Goal: Transaction & Acquisition: Obtain resource

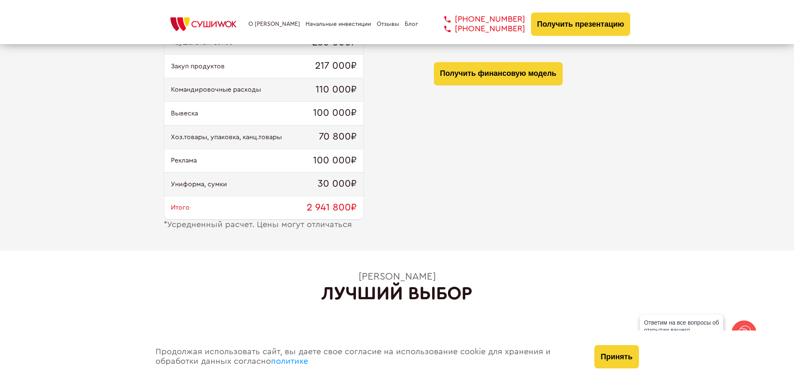
scroll to position [958, 0]
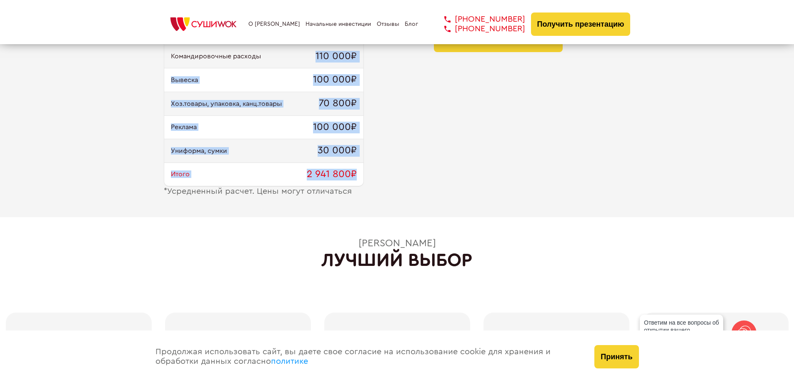
drag, startPoint x: 311, startPoint y: 65, endPoint x: 361, endPoint y: 172, distance: 118.4
click at [361, 172] on div "Ремонт и мебель 1 600 000₽ Оборудование 464 000₽ Паушальный взнос 250 000₽ Заку…" at bounding box center [264, 68] width 200 height 237
click at [383, 176] on div "Ремонт и мебель 1 600 000₽ Оборудование 464 000₽ Паушальный взнос 250 000₽ Заку…" at bounding box center [397, 73] width 467 height 246
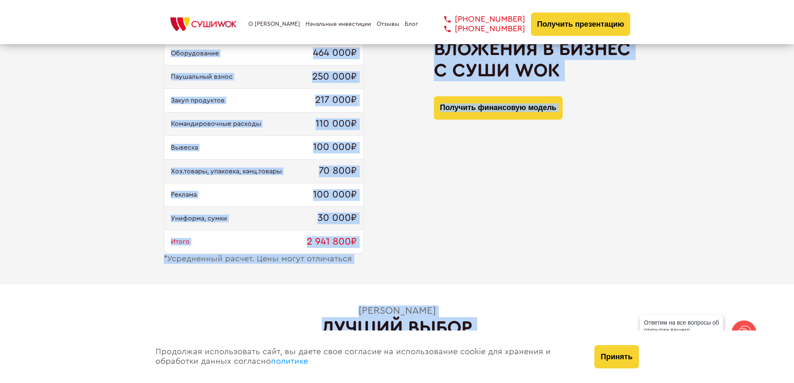
scroll to position [1006, 0]
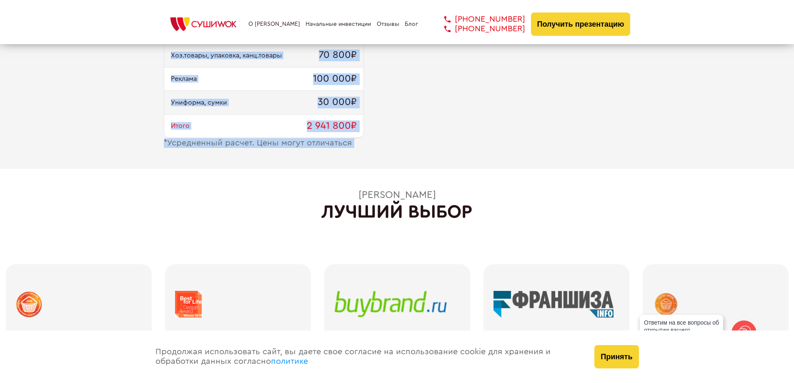
drag, startPoint x: 181, startPoint y: 127, endPoint x: 407, endPoint y: 165, distance: 228.6
click at [407, 165] on div "Ремонт и мебель 1 600 000₽ Оборудование 464 000₽ Паушальный взнос 250 000₽ Заку…" at bounding box center [397, 25] width 794 height 288
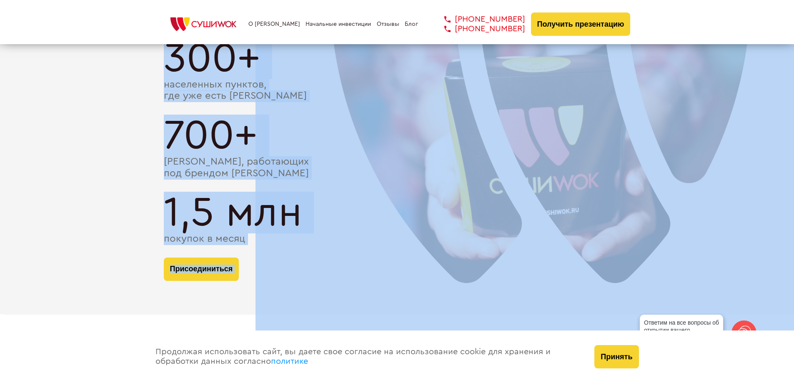
scroll to position [1598, 0]
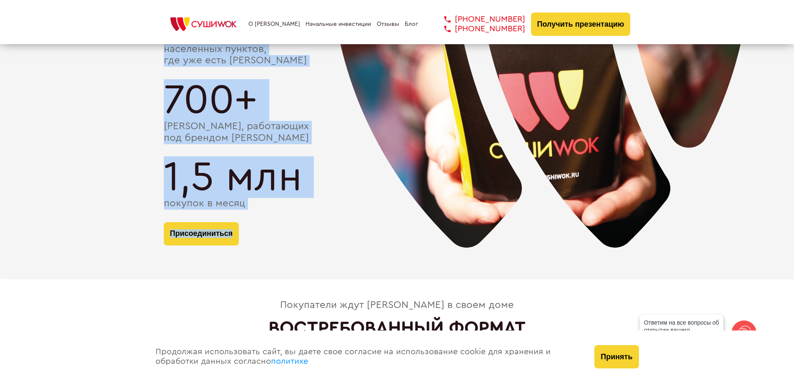
drag, startPoint x: 162, startPoint y: 114, endPoint x: 306, endPoint y: 213, distance: 174.4
click at [306, 213] on div "Сеть Суши Wok 14 лет на рынке 300+ населенных пунктов, где уже есть [GEOGRAPHIC…" at bounding box center [397, 79] width 794 height 399
click at [306, 213] on img at bounding box center [540, 109] width 570 height 417
click at [306, 210] on img at bounding box center [540, 109] width 570 height 417
click at [227, 230] on button "Присоединиться" at bounding box center [201, 233] width 75 height 23
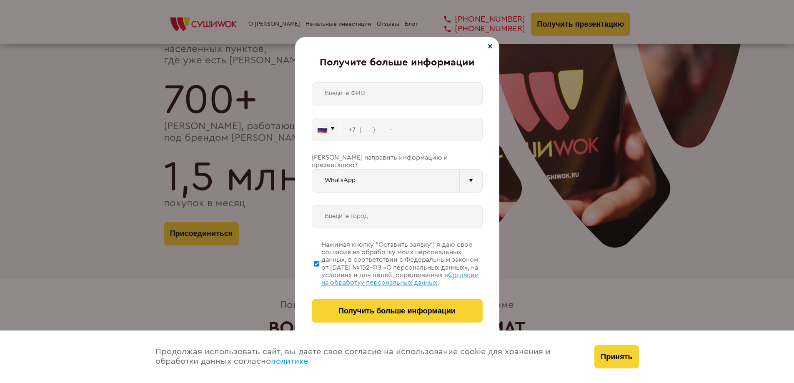
drag, startPoint x: 491, startPoint y: 48, endPoint x: 485, endPoint y: 48, distance: 5.4
click at [489, 48] on div at bounding box center [490, 46] width 10 height 10
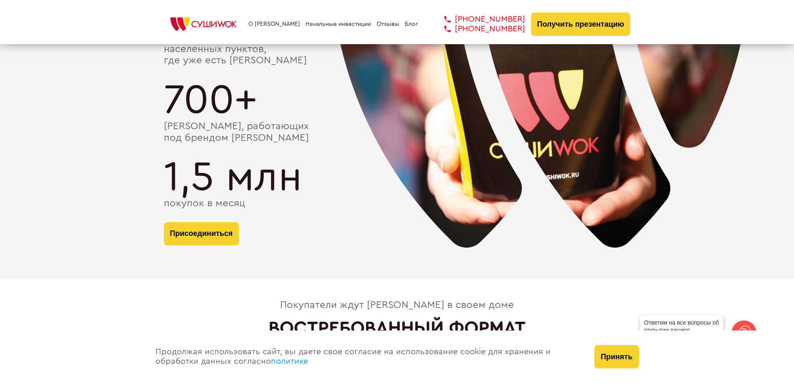
click at [295, 250] on img at bounding box center [540, 109] width 570 height 417
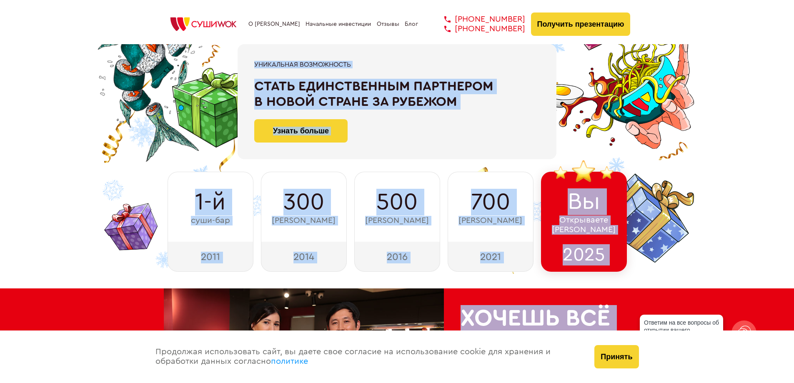
scroll to position [0, 0]
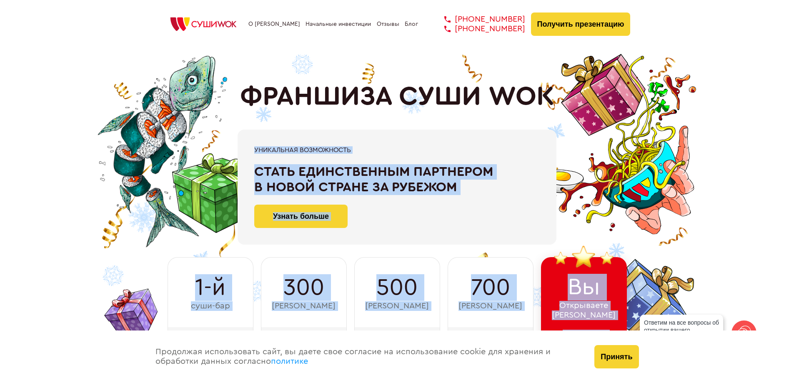
drag, startPoint x: 325, startPoint y: 235, endPoint x: 96, endPoint y: -29, distance: 349.3
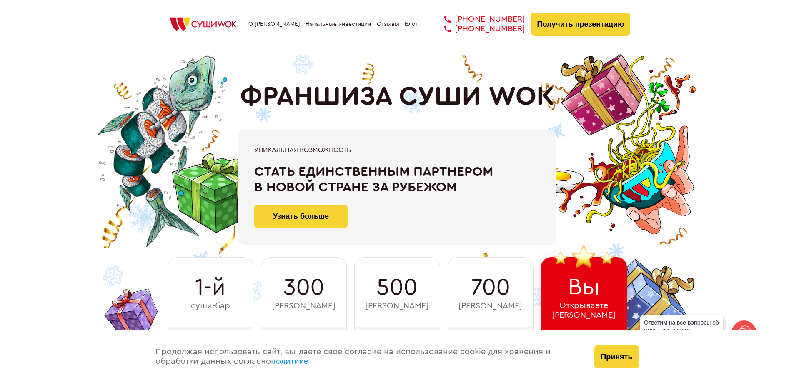
click at [426, 72] on div "ФРАНШИЗА СУШИ WOK При быстром принятии решения Скидка 100 000 ₽ на покупку фран…" at bounding box center [397, 202] width 467 height 309
